Goal: Task Accomplishment & Management: Use online tool/utility

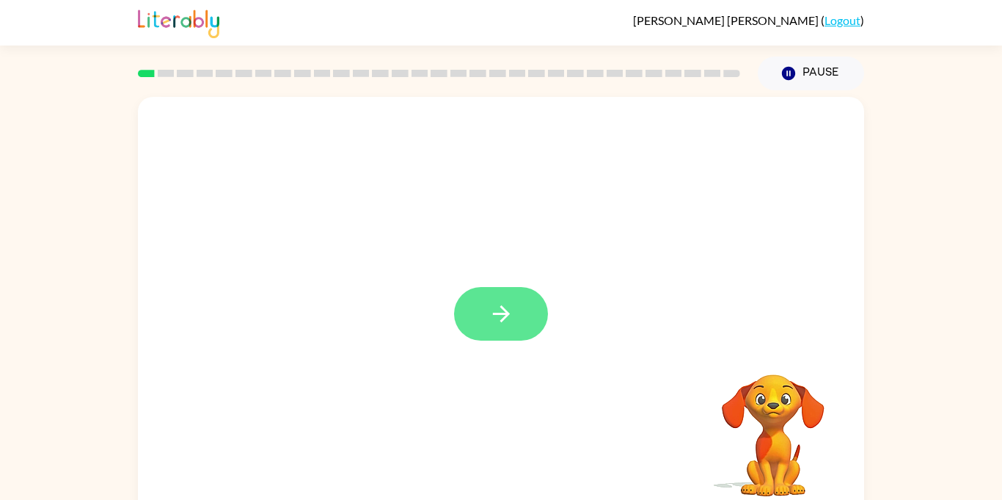
click at [495, 333] on button "button" at bounding box center [501, 314] width 94 height 54
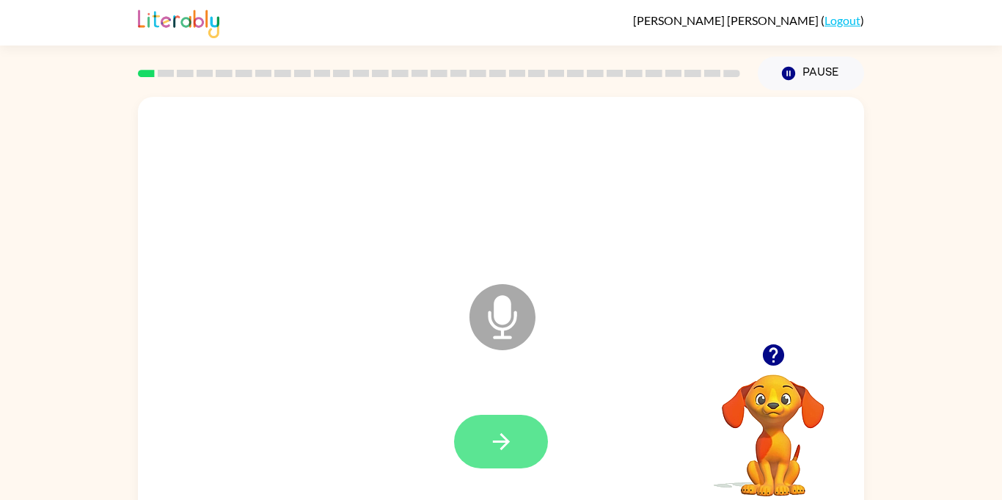
click at [516, 455] on button "button" at bounding box center [501, 441] width 94 height 54
click at [520, 442] on button "button" at bounding box center [501, 441] width 94 height 54
click at [495, 442] on icon "button" at bounding box center [502, 441] width 26 height 26
click at [502, 450] on icon "button" at bounding box center [502, 441] width 26 height 26
click at [516, 451] on button "button" at bounding box center [501, 441] width 94 height 54
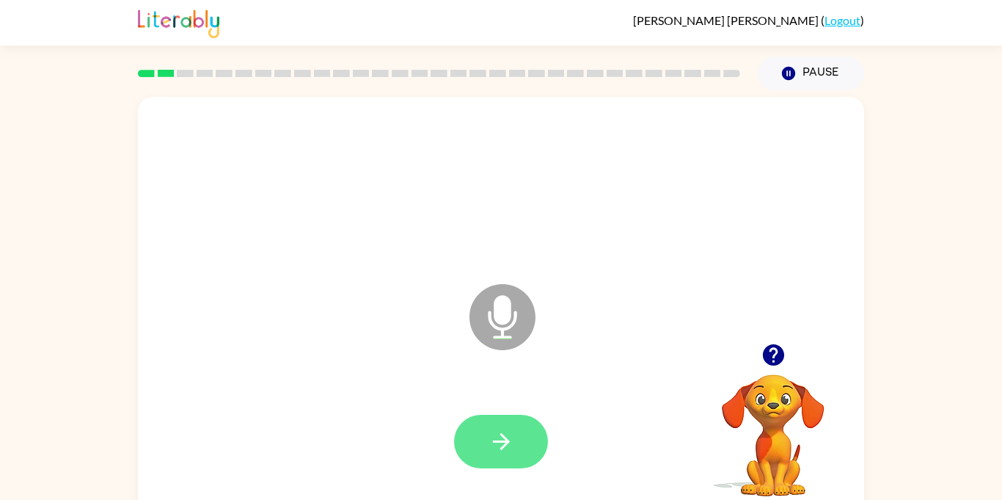
click at [503, 442] on icon "button" at bounding box center [502, 441] width 26 height 26
click at [516, 434] on button "button" at bounding box center [501, 441] width 94 height 54
click at [502, 442] on icon "button" at bounding box center [502, 441] width 26 height 26
click at [508, 435] on icon "button" at bounding box center [502, 441] width 26 height 26
click at [524, 449] on button "button" at bounding box center [501, 441] width 94 height 54
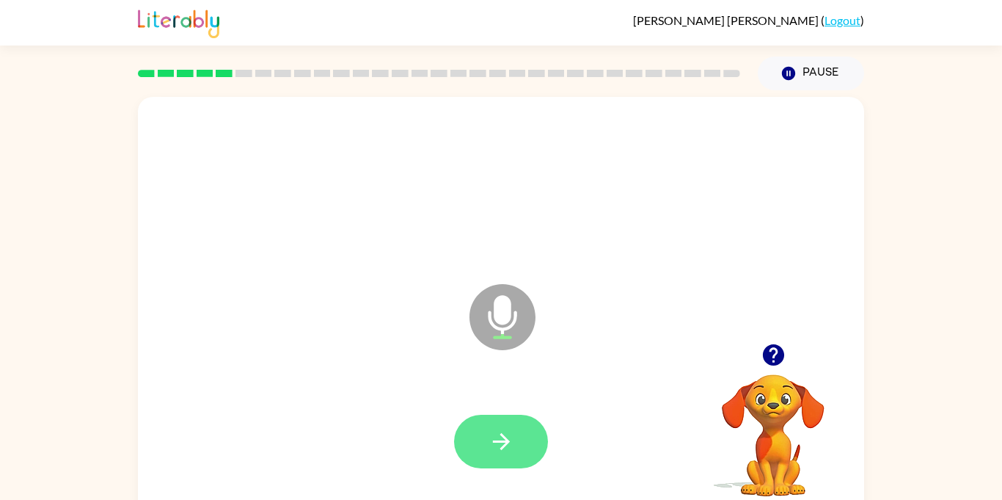
click at [483, 445] on button "button" at bounding box center [501, 441] width 94 height 54
click at [485, 458] on button "button" at bounding box center [501, 441] width 94 height 54
click at [504, 462] on button "button" at bounding box center [501, 441] width 94 height 54
click at [500, 461] on button "button" at bounding box center [501, 441] width 94 height 54
click at [519, 425] on button "button" at bounding box center [501, 441] width 94 height 54
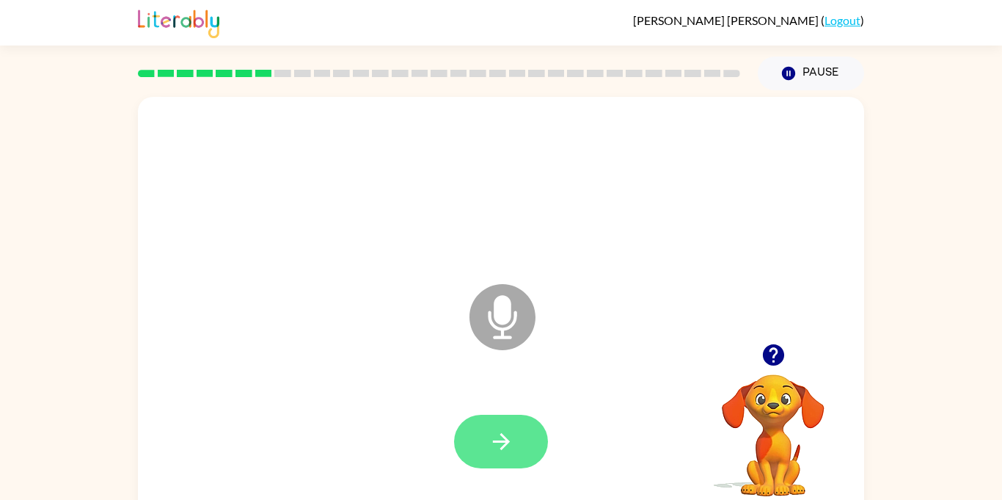
click at [530, 429] on button "button" at bounding box center [501, 441] width 94 height 54
click at [500, 445] on icon "button" at bounding box center [502, 441] width 26 height 26
click at [522, 437] on button "button" at bounding box center [501, 441] width 94 height 54
click at [500, 432] on icon "button" at bounding box center [502, 441] width 26 height 26
click at [519, 455] on button "button" at bounding box center [501, 441] width 94 height 54
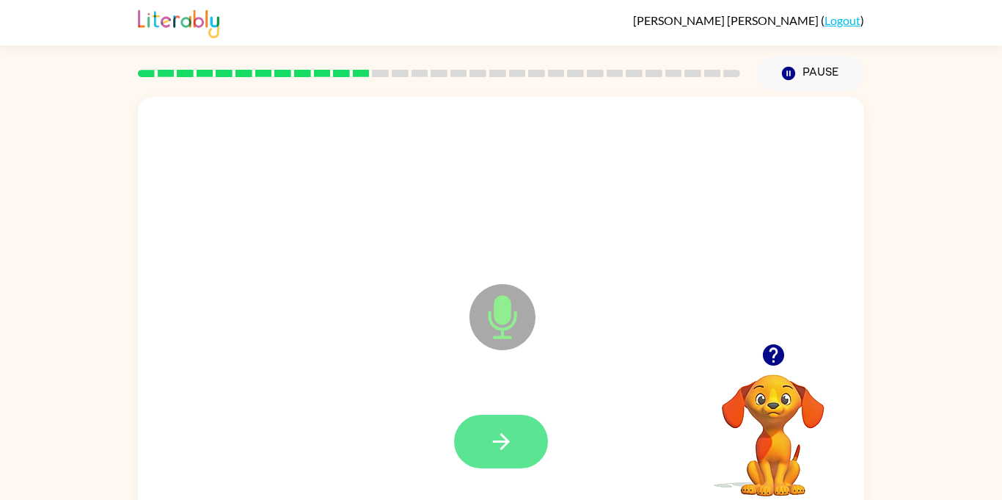
click at [535, 436] on button "button" at bounding box center [501, 441] width 94 height 54
click at [504, 450] on icon "button" at bounding box center [502, 441] width 26 height 26
click at [514, 422] on button "button" at bounding box center [501, 441] width 94 height 54
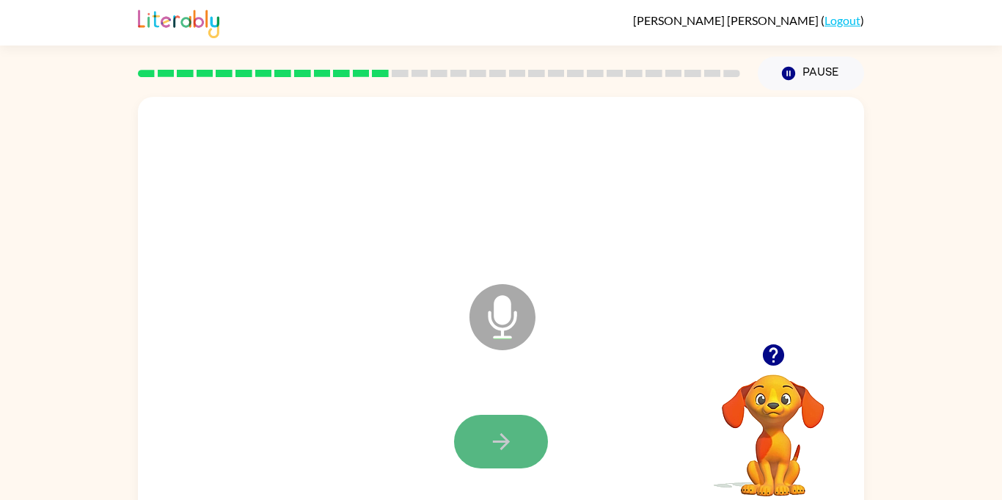
click at [499, 417] on button "button" at bounding box center [501, 441] width 94 height 54
click at [517, 440] on button "button" at bounding box center [501, 441] width 94 height 54
click at [494, 432] on icon "button" at bounding box center [502, 441] width 26 height 26
click at [483, 424] on div at bounding box center [501, 441] width 94 height 54
click at [513, 450] on icon "button" at bounding box center [502, 441] width 26 height 26
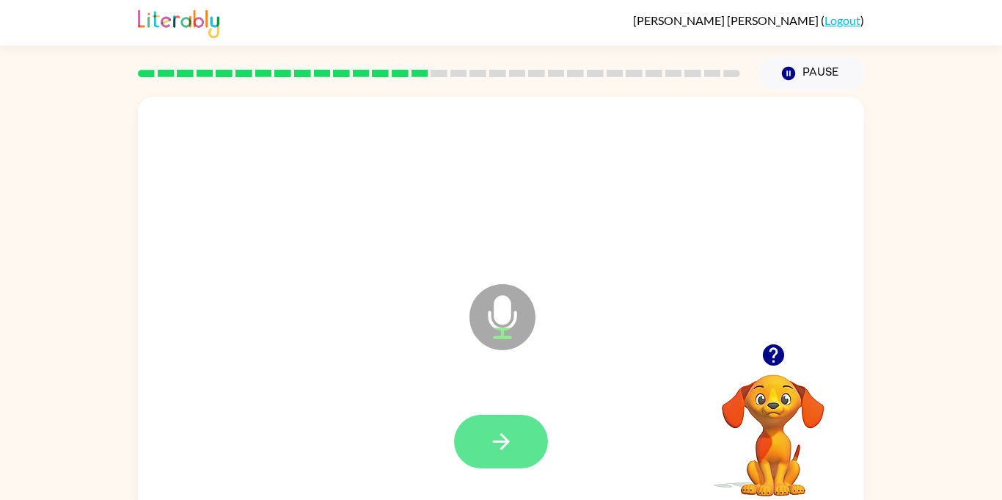
click at [518, 416] on button "button" at bounding box center [501, 441] width 94 height 54
click at [493, 466] on button "button" at bounding box center [501, 441] width 94 height 54
click at [511, 436] on icon "button" at bounding box center [502, 441] width 26 height 26
click at [527, 446] on button "button" at bounding box center [501, 441] width 94 height 54
click at [504, 450] on icon "button" at bounding box center [502, 441] width 26 height 26
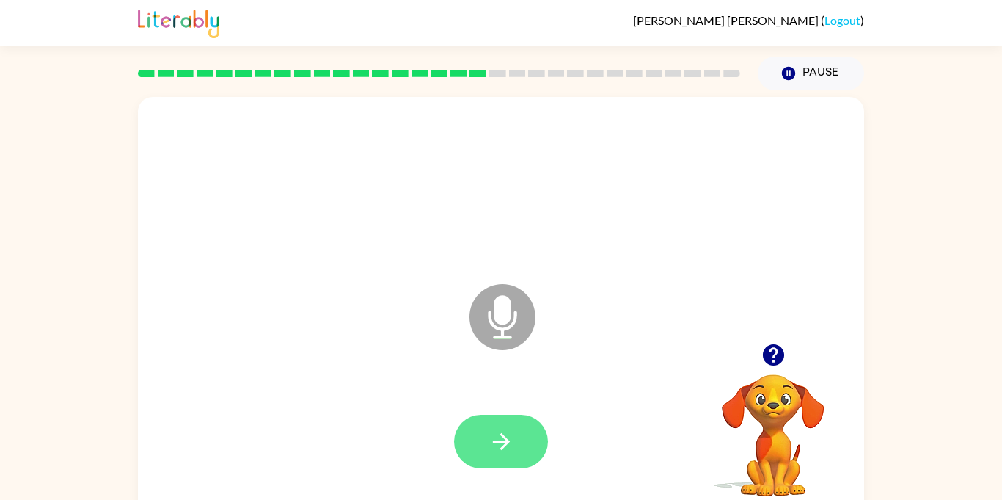
click at [500, 456] on button "button" at bounding box center [501, 441] width 94 height 54
click at [511, 436] on icon "button" at bounding box center [502, 441] width 26 height 26
click at [506, 445] on icon "button" at bounding box center [502, 441] width 26 height 26
click at [527, 443] on button "button" at bounding box center [501, 441] width 94 height 54
click at [501, 438] on icon "button" at bounding box center [502, 441] width 26 height 26
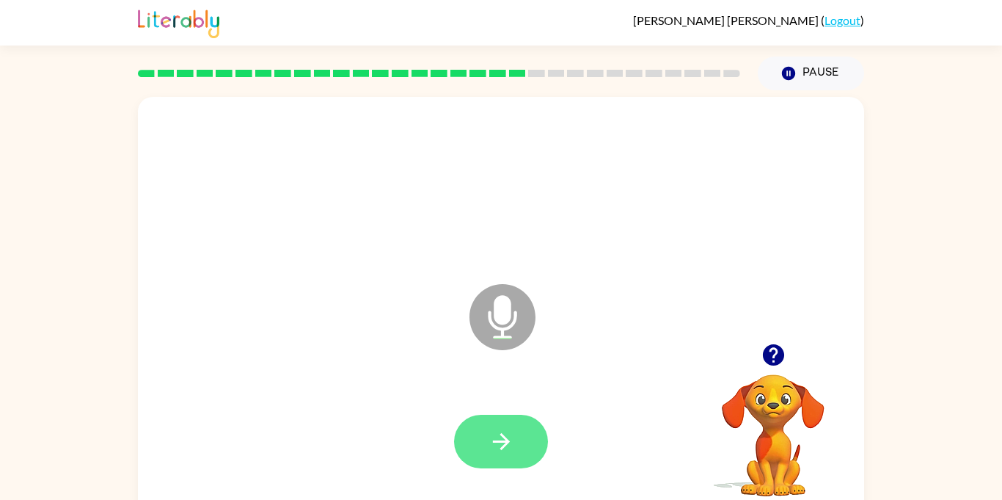
click at [495, 459] on button "button" at bounding box center [501, 441] width 94 height 54
click at [522, 452] on button "button" at bounding box center [501, 441] width 94 height 54
click at [505, 439] on icon "button" at bounding box center [502, 441] width 26 height 26
click at [504, 447] on icon "button" at bounding box center [502, 441] width 26 height 26
click at [527, 450] on button "button" at bounding box center [501, 441] width 94 height 54
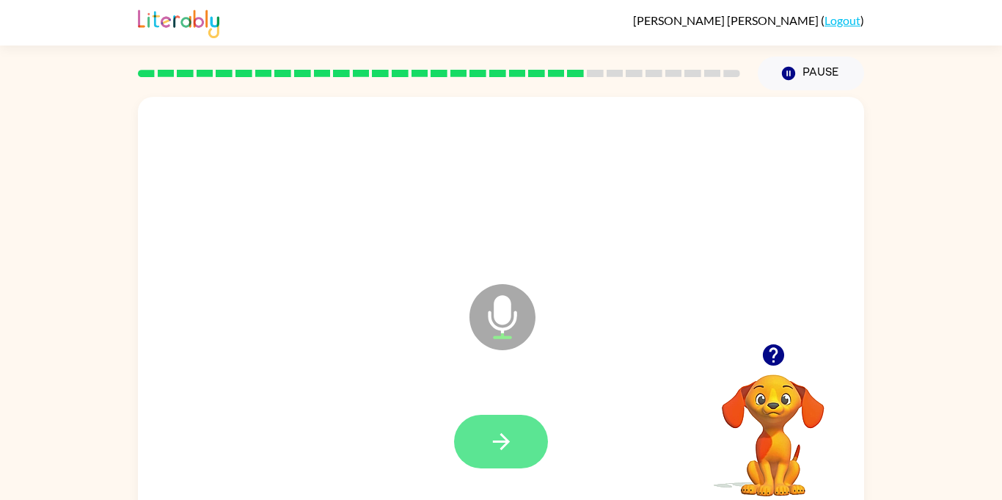
click at [519, 460] on button "button" at bounding box center [501, 441] width 94 height 54
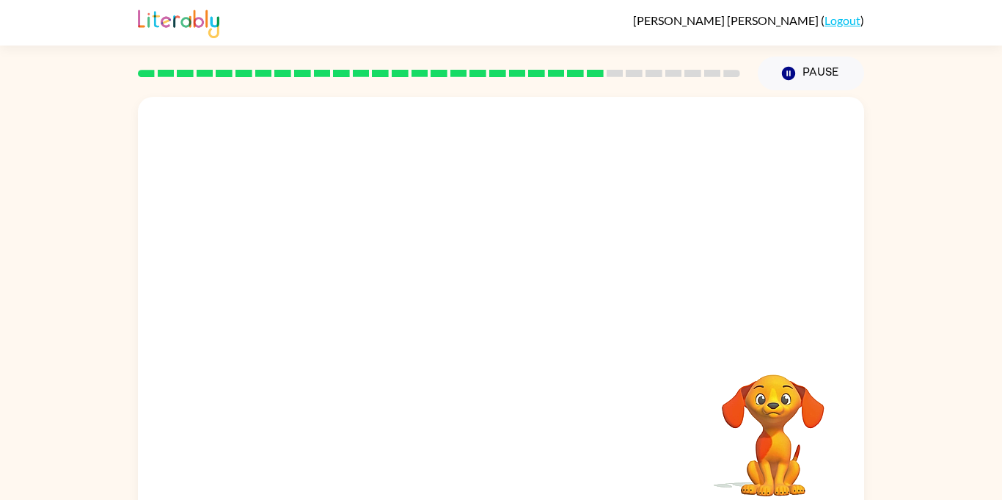
click at [506, 443] on div at bounding box center [501, 441] width 697 height 120
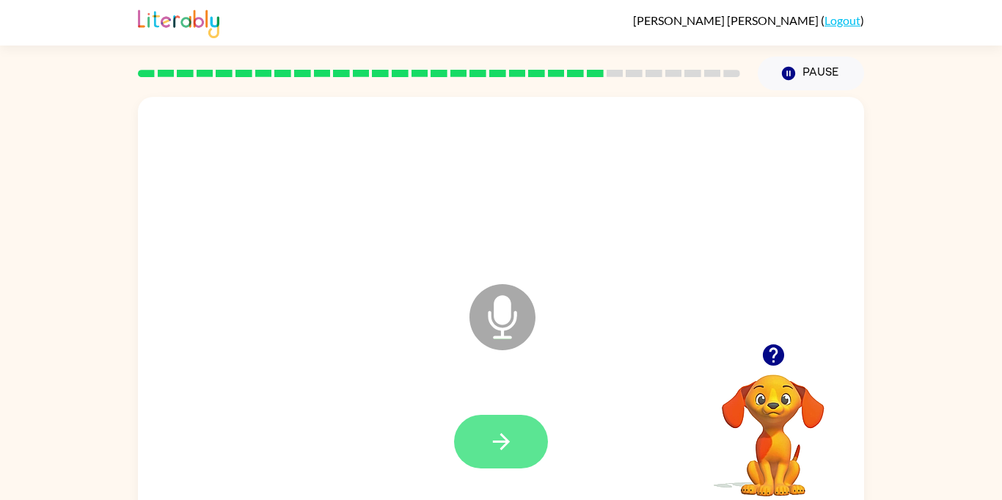
click at [516, 447] on button "button" at bounding box center [501, 441] width 94 height 54
click at [508, 449] on icon "button" at bounding box center [502, 441] width 26 height 26
click at [500, 431] on icon "button" at bounding box center [502, 441] width 26 height 26
click at [490, 448] on icon "button" at bounding box center [502, 441] width 26 height 26
click at [500, 442] on icon "button" at bounding box center [502, 441] width 26 height 26
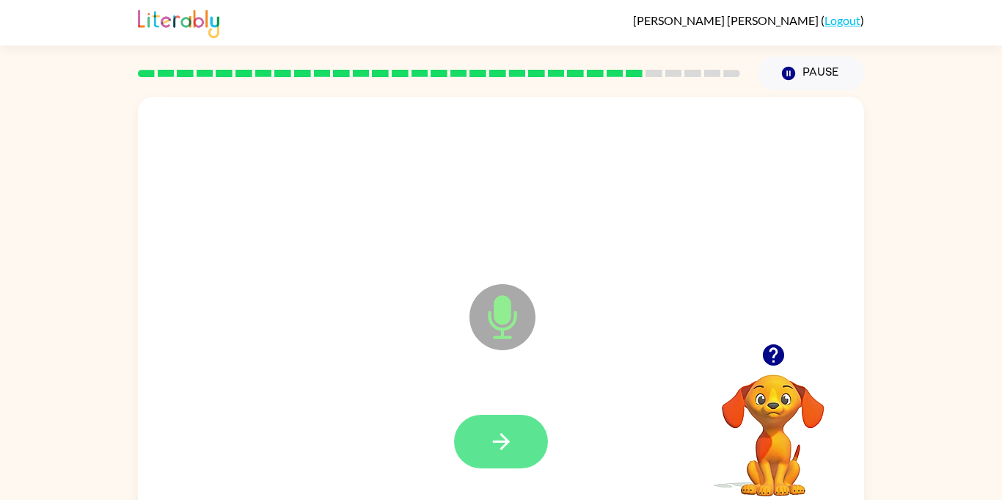
click at [498, 417] on button "button" at bounding box center [501, 441] width 94 height 54
click at [517, 430] on button "button" at bounding box center [501, 441] width 94 height 54
click at [506, 442] on icon "button" at bounding box center [500, 441] width 17 height 17
click at [509, 454] on button "button" at bounding box center [501, 441] width 94 height 54
click at [482, 450] on button "button" at bounding box center [501, 441] width 94 height 54
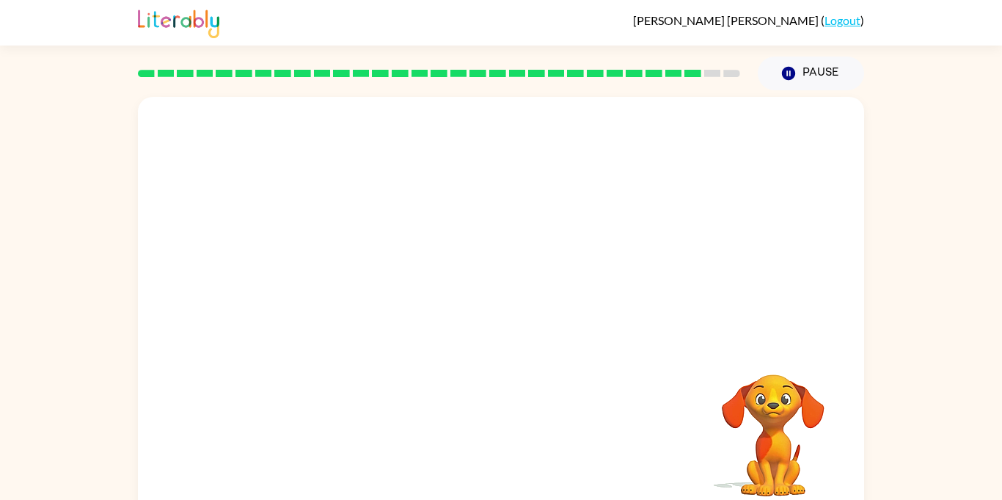
click at [505, 452] on div at bounding box center [501, 441] width 697 height 120
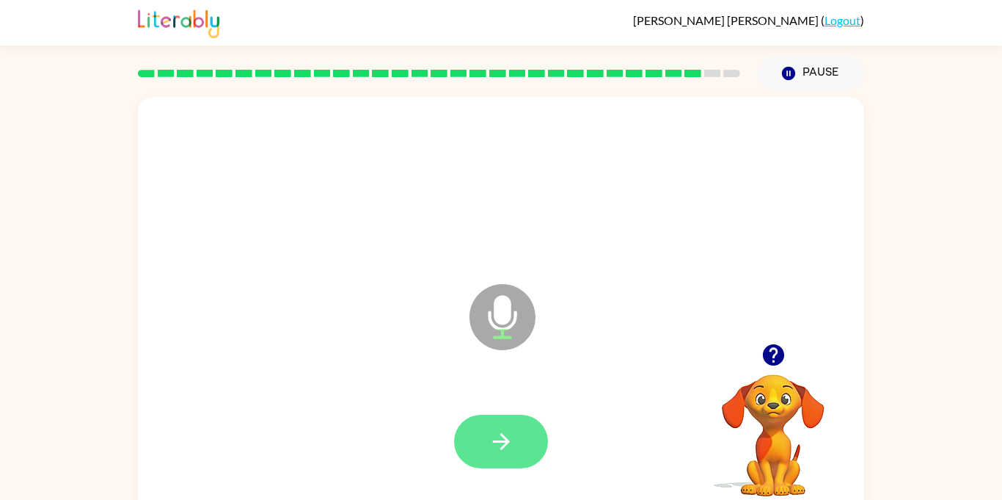
click at [509, 455] on button "button" at bounding box center [501, 441] width 94 height 54
click at [491, 446] on icon "button" at bounding box center [502, 441] width 26 height 26
click at [535, 445] on button "button" at bounding box center [501, 441] width 94 height 54
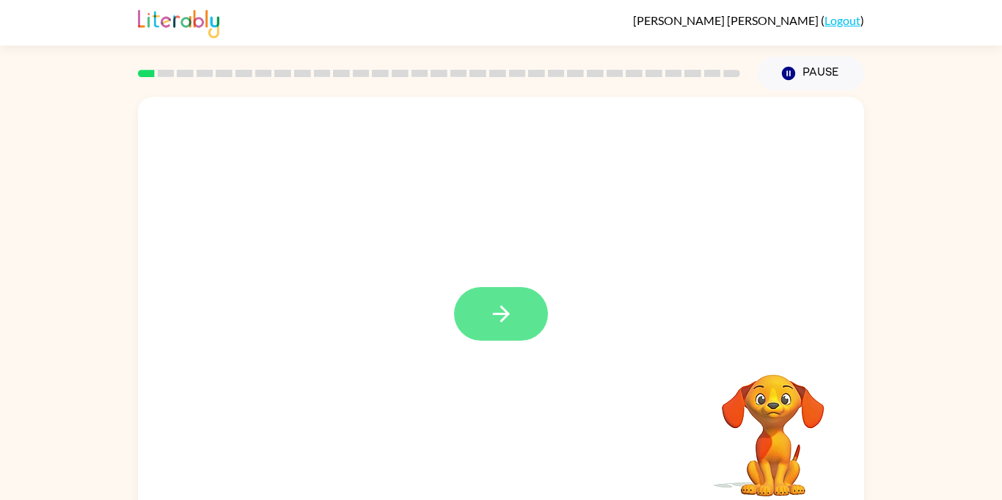
click at [494, 325] on icon "button" at bounding box center [502, 314] width 26 height 26
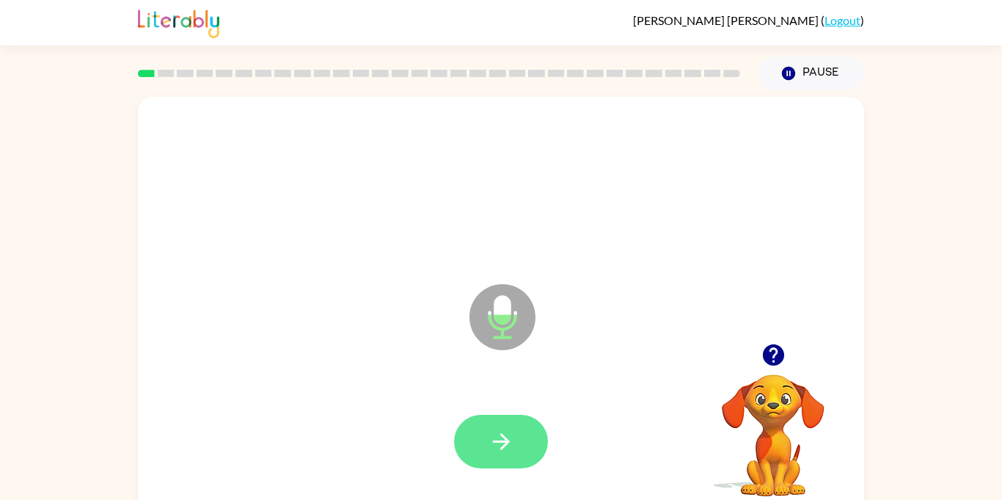
click at [497, 456] on button "button" at bounding box center [501, 441] width 94 height 54
click at [520, 449] on button "button" at bounding box center [501, 441] width 94 height 54
click at [508, 459] on button "button" at bounding box center [501, 441] width 94 height 54
click at [493, 425] on button "button" at bounding box center [501, 441] width 94 height 54
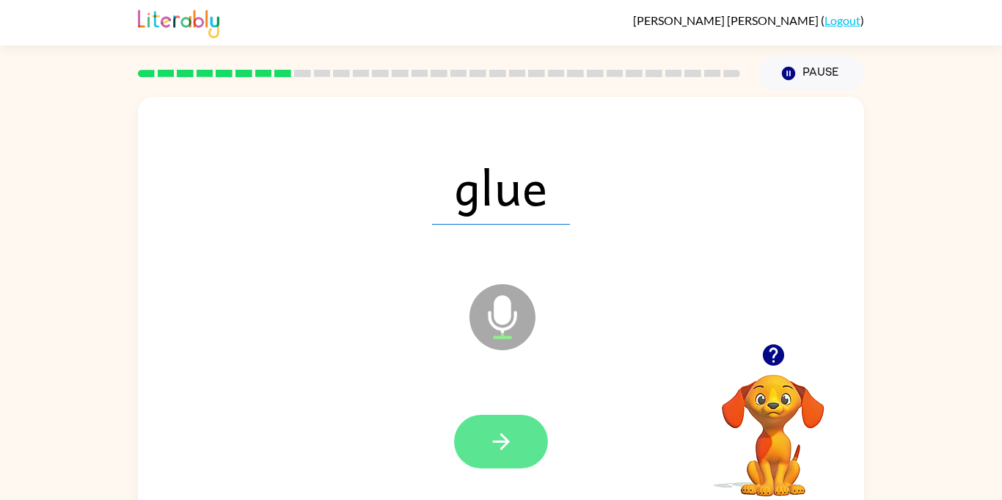
click at [486, 432] on button "button" at bounding box center [501, 441] width 94 height 54
click at [526, 431] on button "button" at bounding box center [501, 441] width 94 height 54
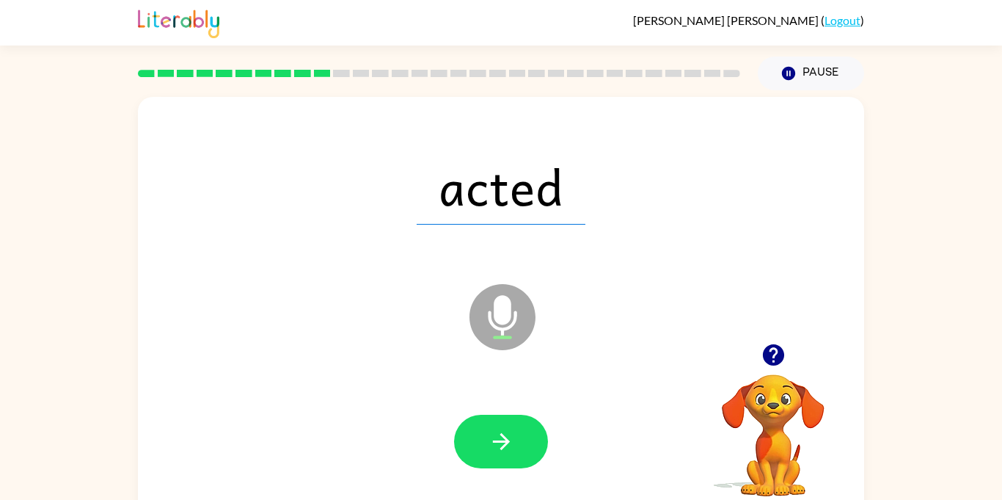
click at [539, 462] on div at bounding box center [501, 441] width 94 height 54
click at [508, 434] on icon "button" at bounding box center [502, 441] width 26 height 26
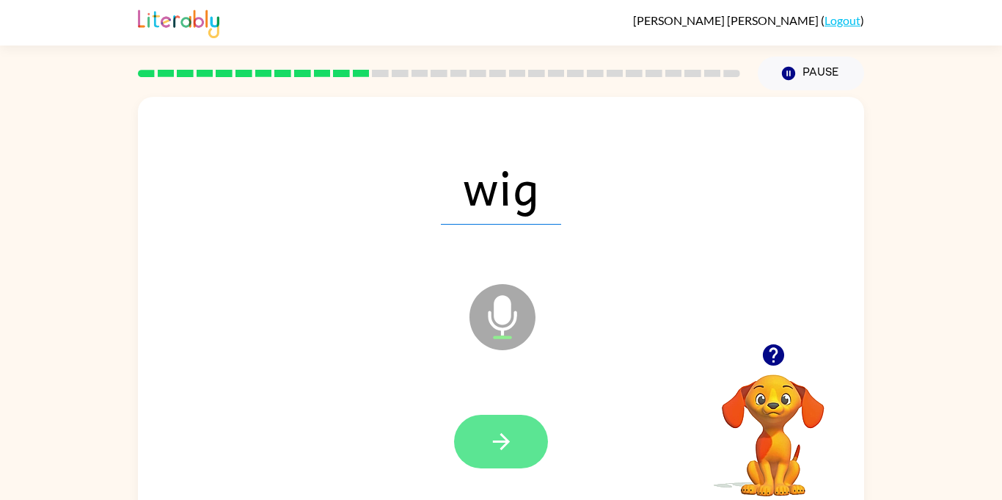
click at [516, 438] on button "button" at bounding box center [501, 441] width 94 height 54
click at [519, 456] on button "button" at bounding box center [501, 441] width 94 height 54
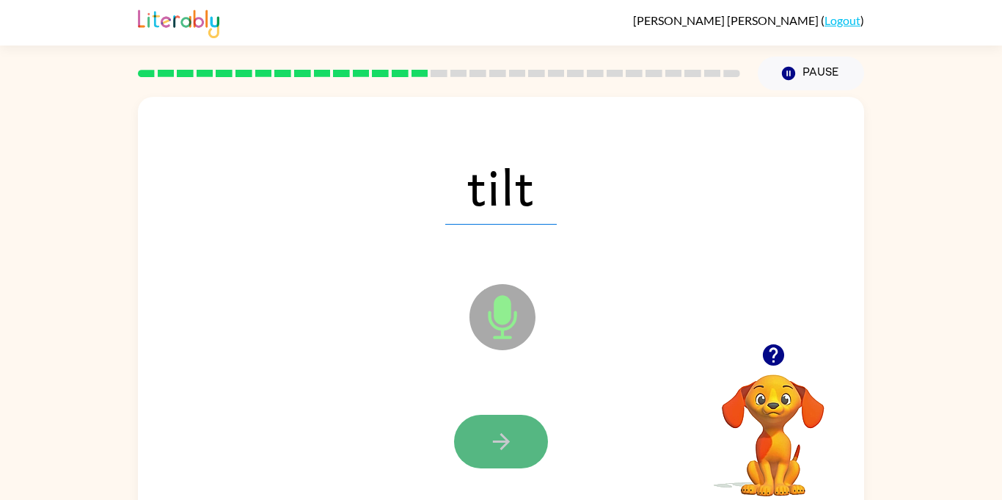
click at [494, 431] on icon "button" at bounding box center [502, 441] width 26 height 26
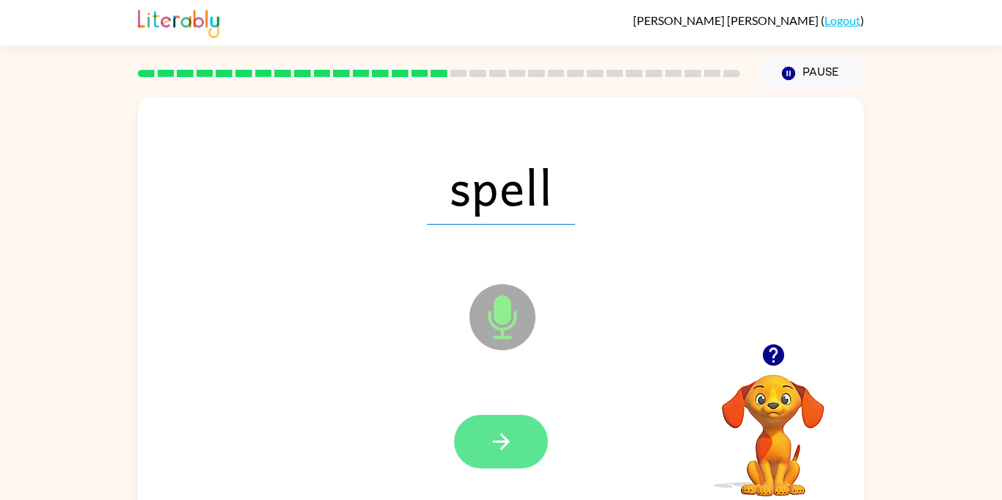
click at [512, 458] on button "button" at bounding box center [501, 441] width 94 height 54
click at [525, 426] on button "button" at bounding box center [501, 441] width 94 height 54
click at [516, 448] on button "button" at bounding box center [501, 441] width 94 height 54
click at [522, 461] on button "button" at bounding box center [501, 441] width 94 height 54
click at [511, 442] on icon "button" at bounding box center [502, 441] width 26 height 26
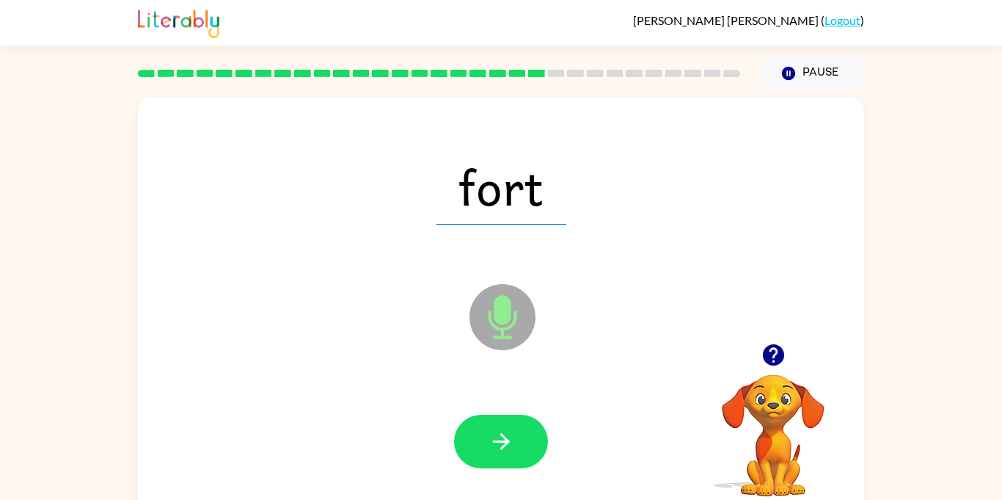
click at [560, 452] on div at bounding box center [501, 441] width 697 height 120
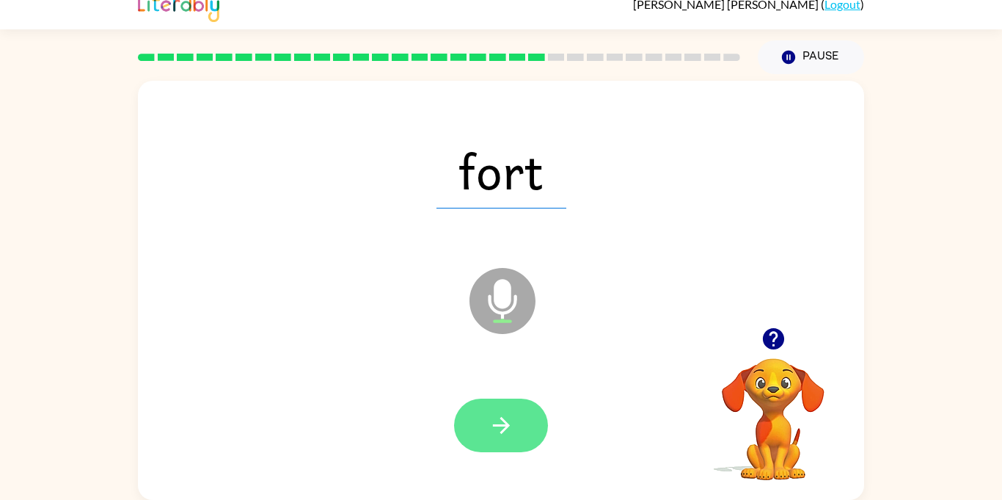
click at [539, 432] on button "button" at bounding box center [501, 425] width 94 height 54
click at [467, 439] on button "button" at bounding box center [501, 425] width 94 height 54
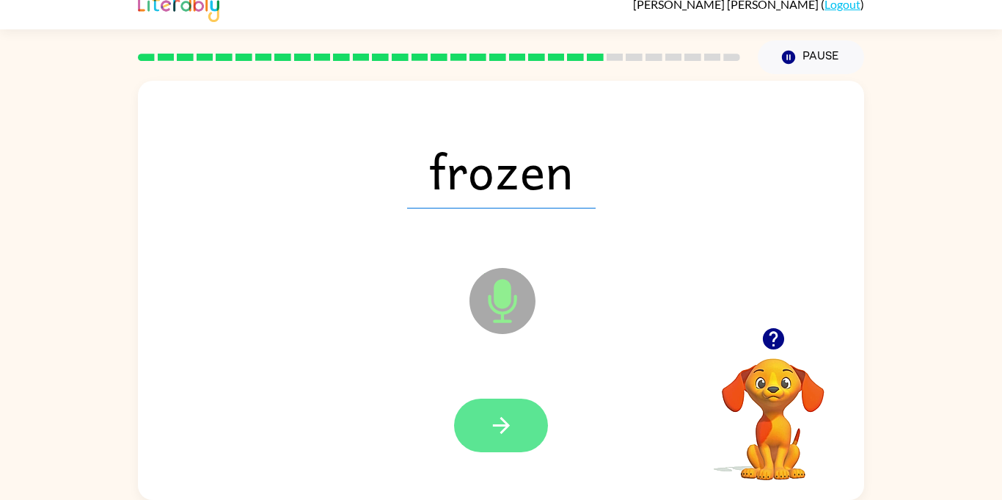
click at [510, 423] on icon "button" at bounding box center [502, 425] width 26 height 26
click at [496, 434] on icon "button" at bounding box center [502, 425] width 26 height 26
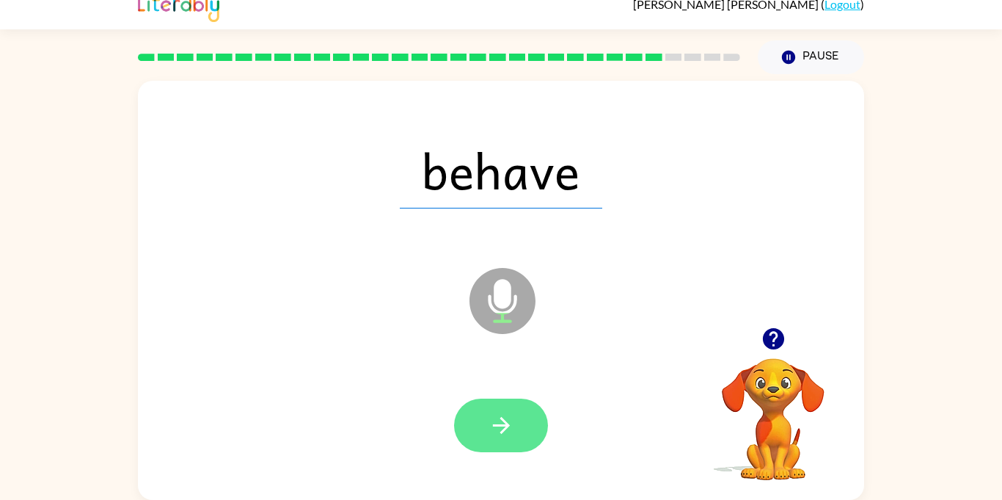
click at [508, 401] on button "button" at bounding box center [501, 425] width 94 height 54
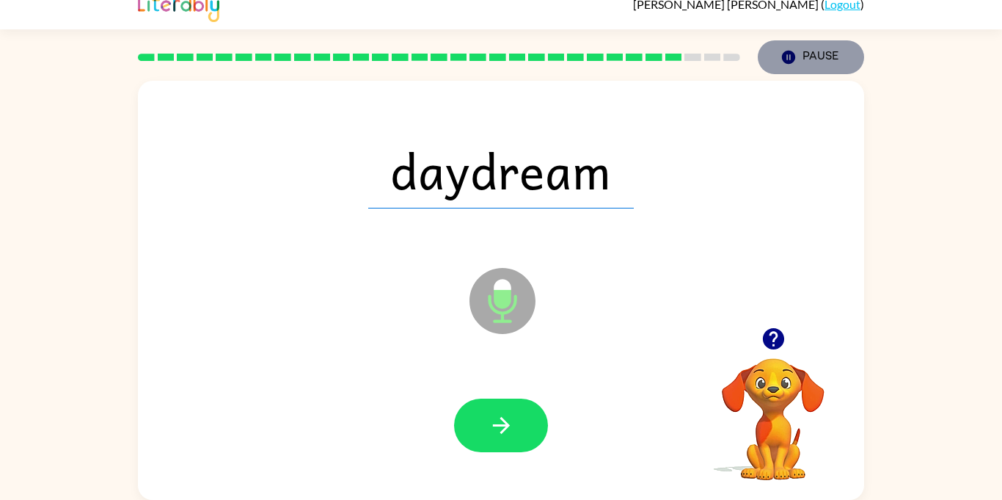
click at [798, 65] on button "Pause Pause" at bounding box center [811, 57] width 106 height 34
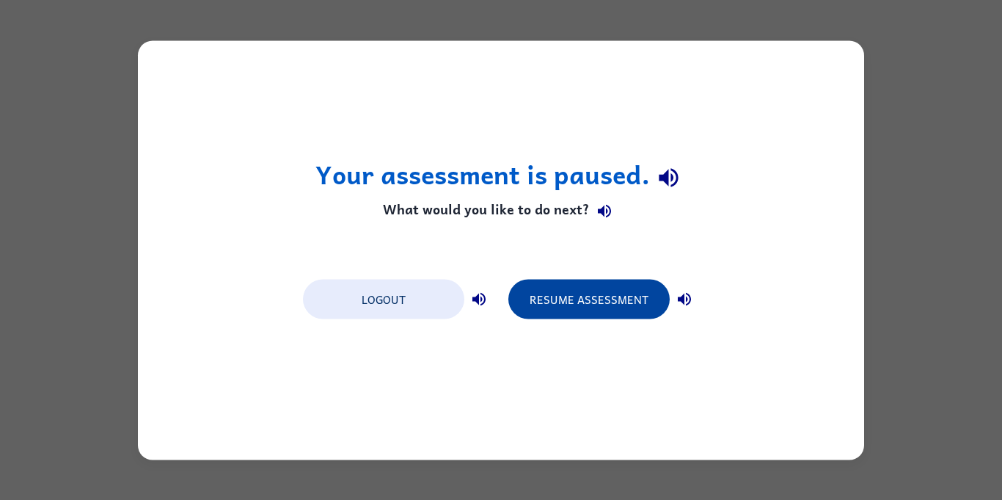
click at [585, 304] on button "Resume Assessment" at bounding box center [588, 299] width 161 height 40
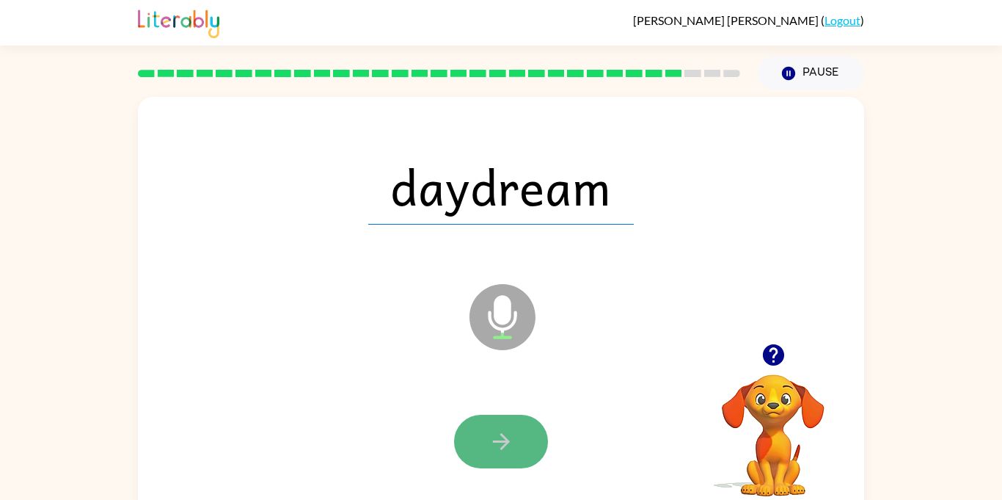
click at [480, 454] on button "button" at bounding box center [501, 441] width 94 height 54
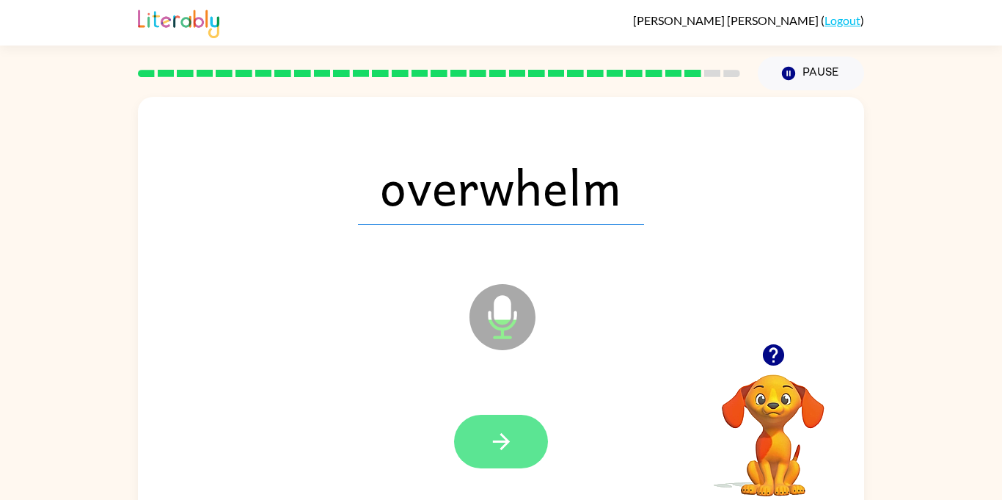
click at [508, 442] on icon "button" at bounding box center [500, 441] width 17 height 17
